Goal: Find specific page/section: Find specific page/section

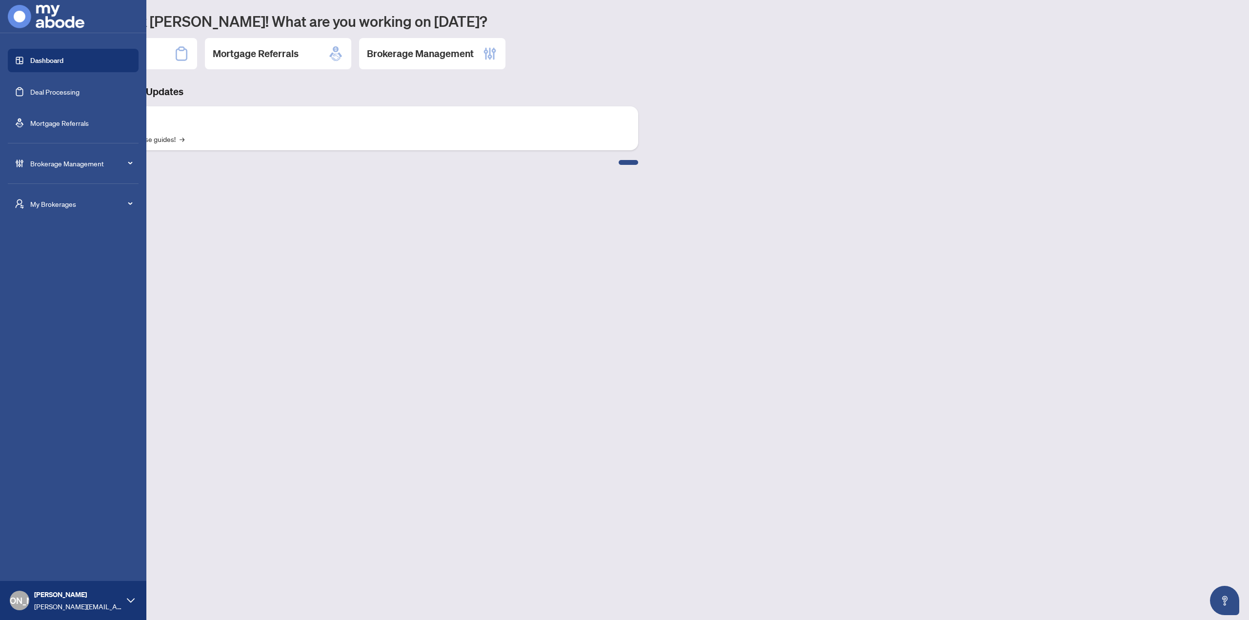
click at [80, 93] on link "Deal Processing" at bounding box center [54, 91] width 49 height 9
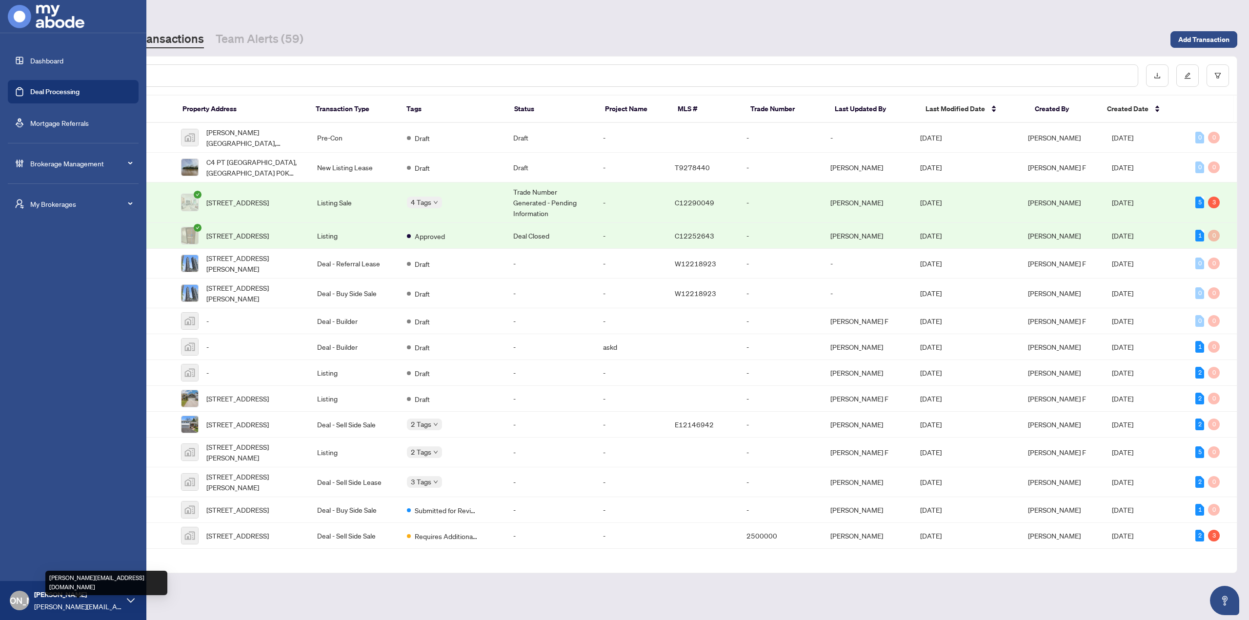
click at [67, 606] on span "[PERSON_NAME][EMAIL_ADDRESS][DOMAIN_NAME]" at bounding box center [78, 606] width 88 height 11
click at [102, 163] on span "Brokerage Management" at bounding box center [81, 163] width 102 height 11
click at [61, 350] on link "Manage Agents" at bounding box center [44, 354] width 48 height 9
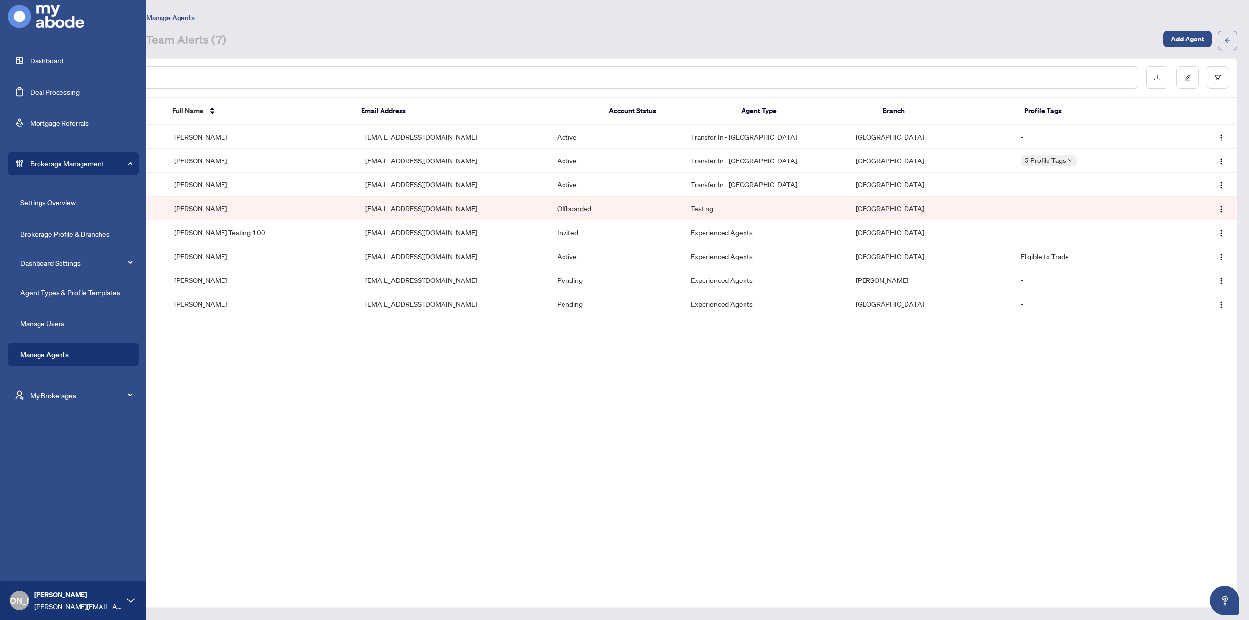
click at [66, 396] on span "My Brokerages" at bounding box center [81, 395] width 102 height 11
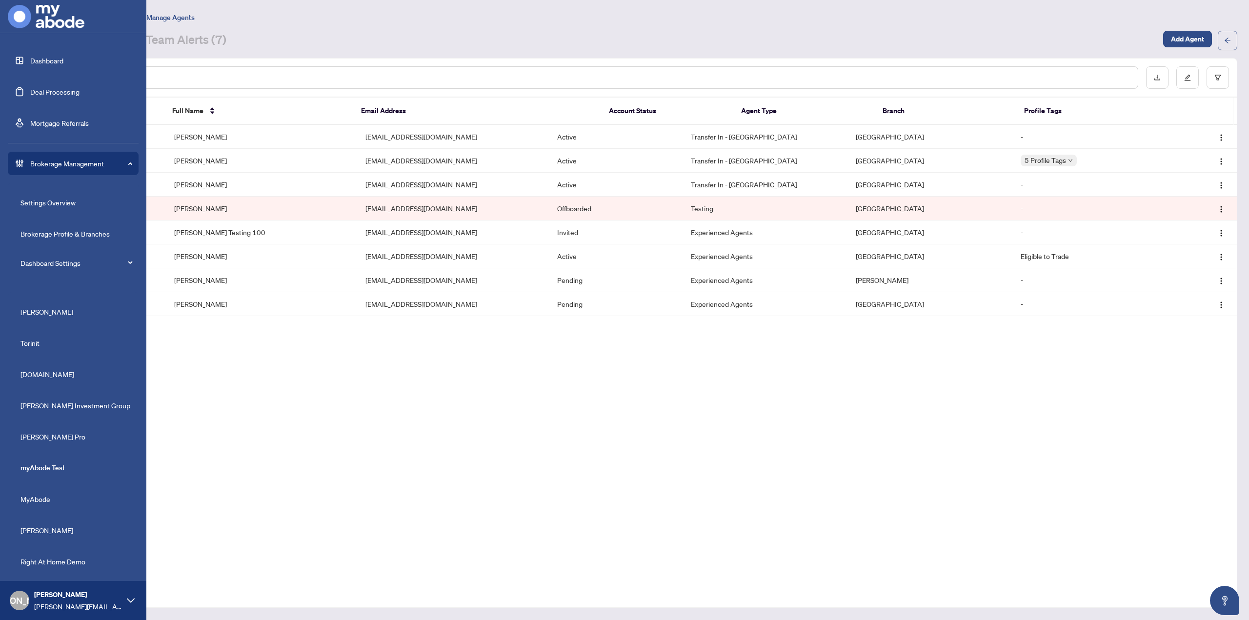
scroll to position [49, 0]
click at [46, 488] on span "MyAbode" at bounding box center [75, 488] width 111 height 11
